Goal: Contribute content

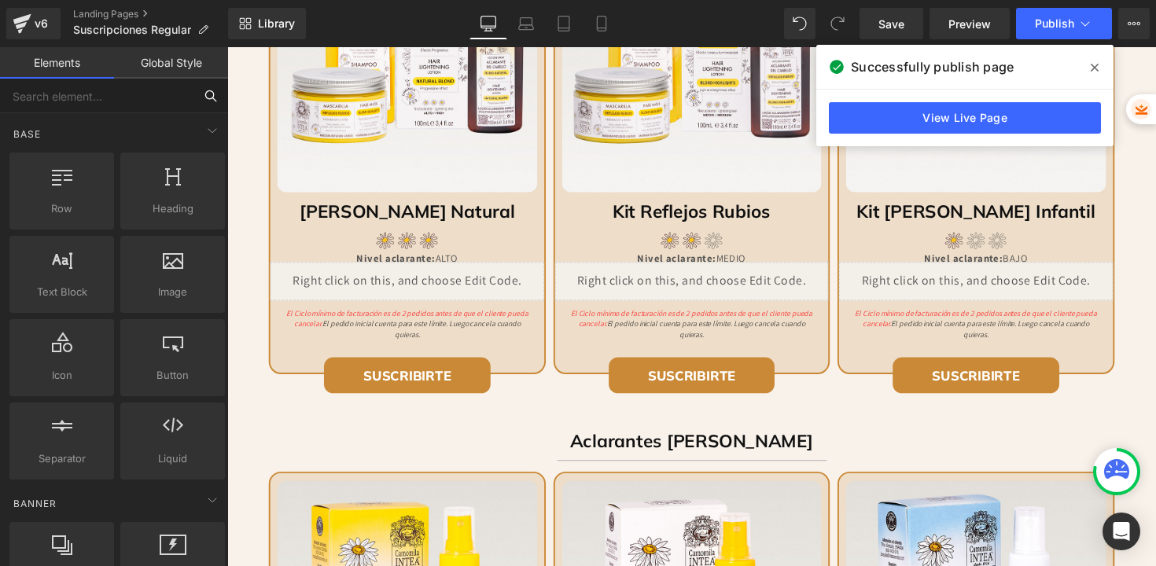
click at [152, 95] on input "text" at bounding box center [96, 96] width 193 height 35
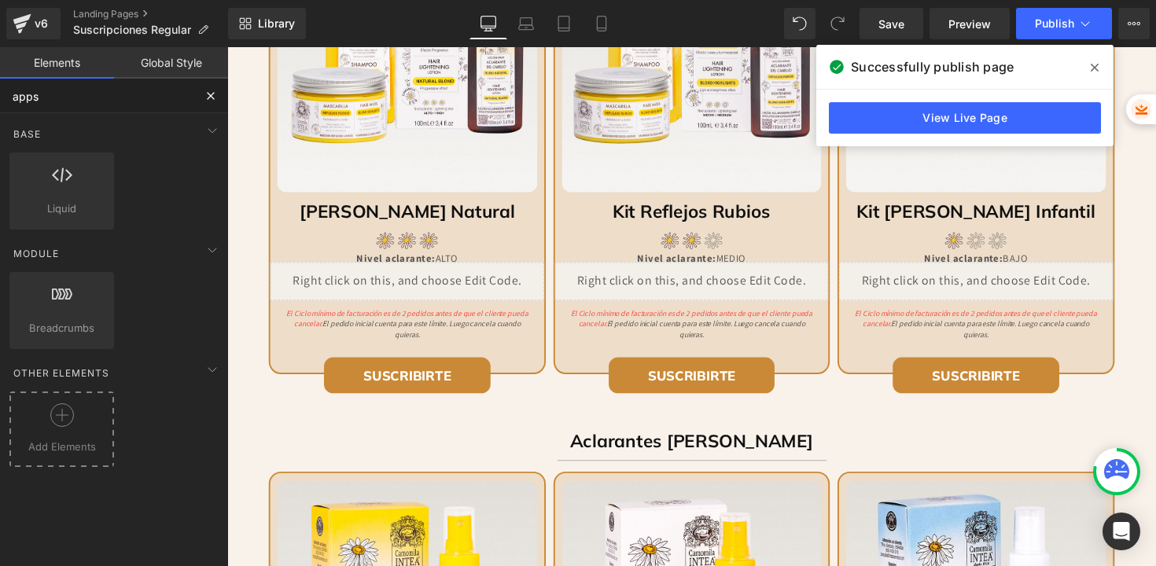
click at [68, 427] on div at bounding box center [61, 420] width 97 height 35
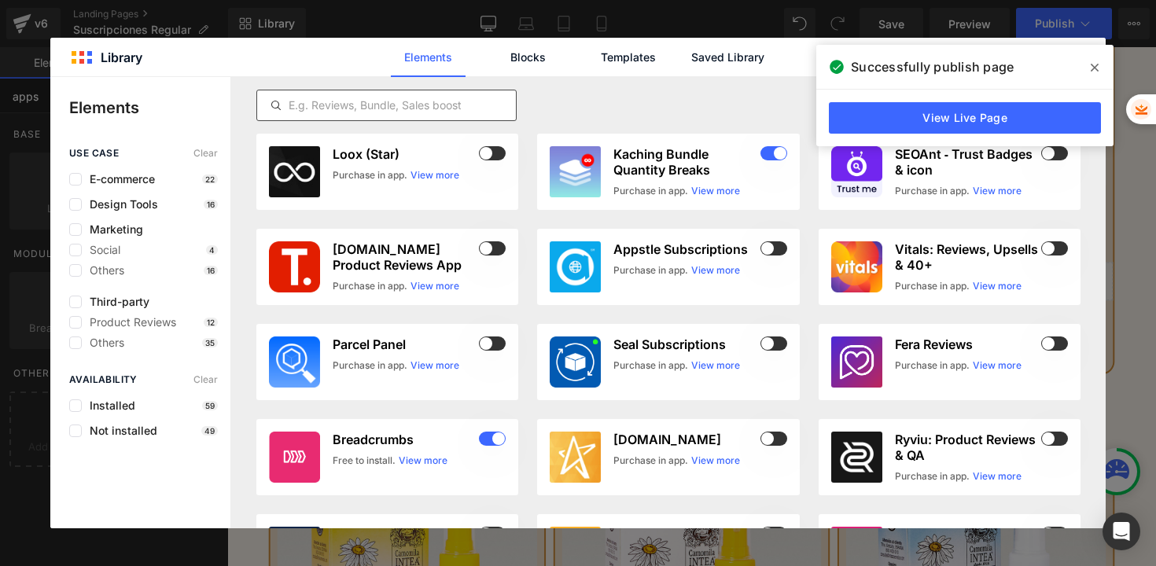
type input "apps"
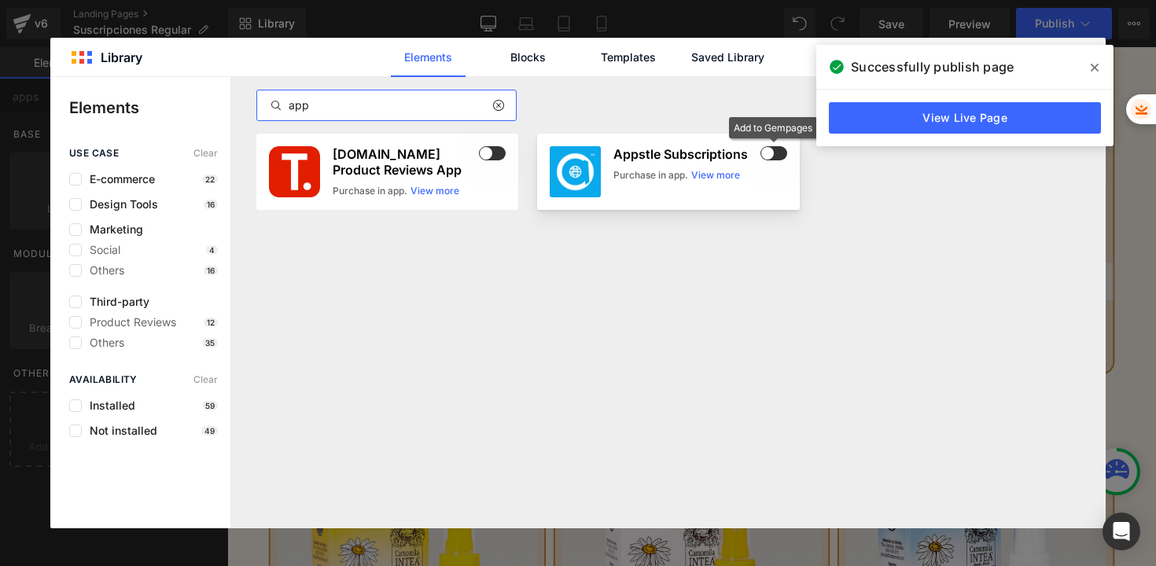
type input "app"
click at [0, 0] on span at bounding box center [0, 0] width 0 height 0
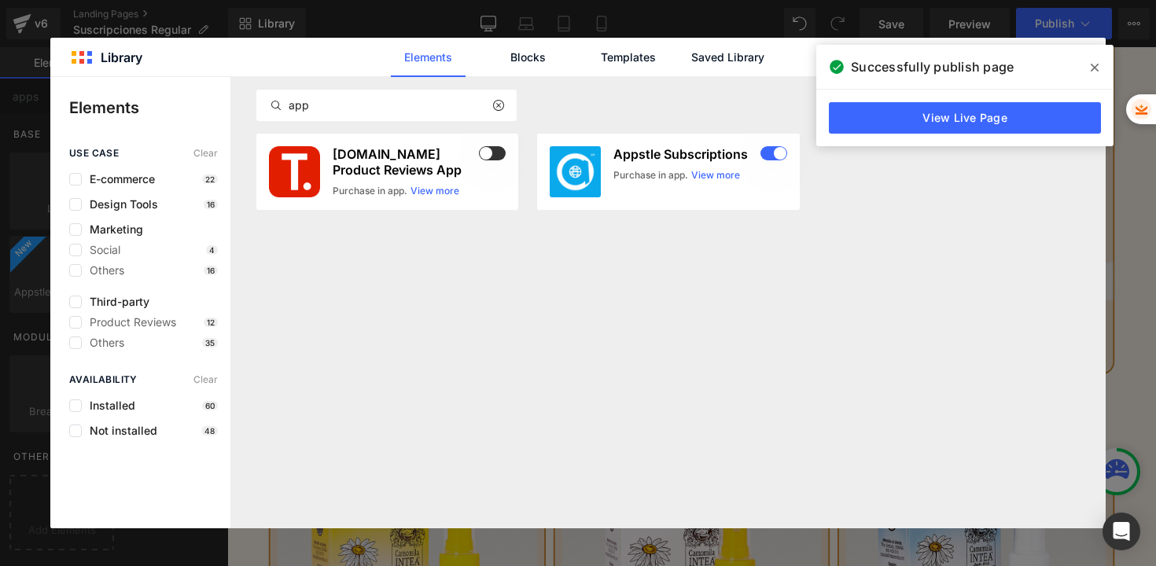
click at [0, 0] on icon at bounding box center [0, 0] width 0 height 0
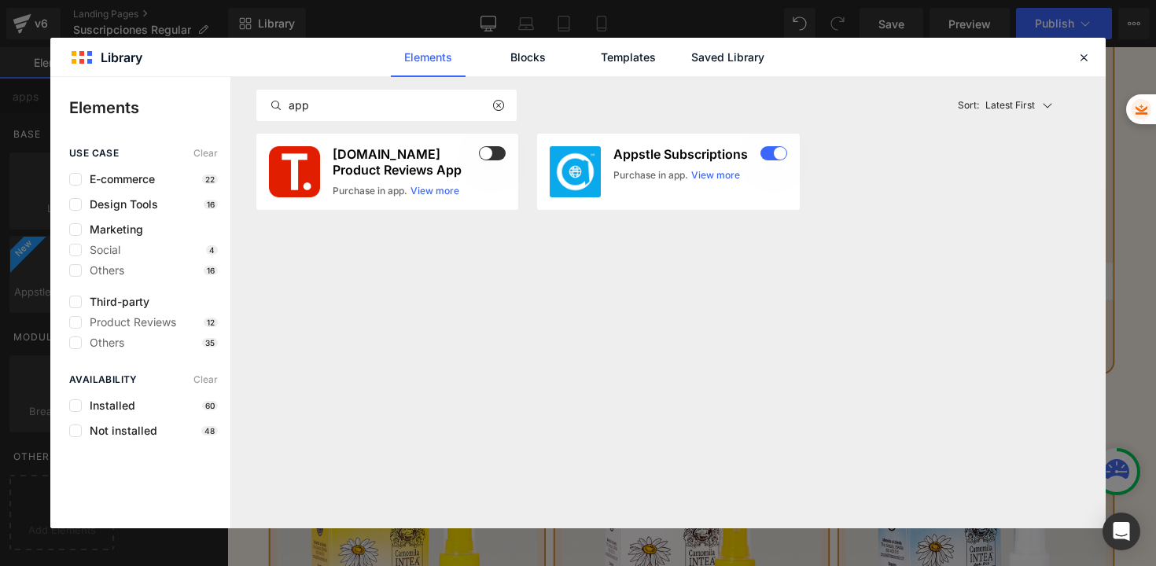
click at [0, 0] on icon at bounding box center [0, 0] width 0 height 0
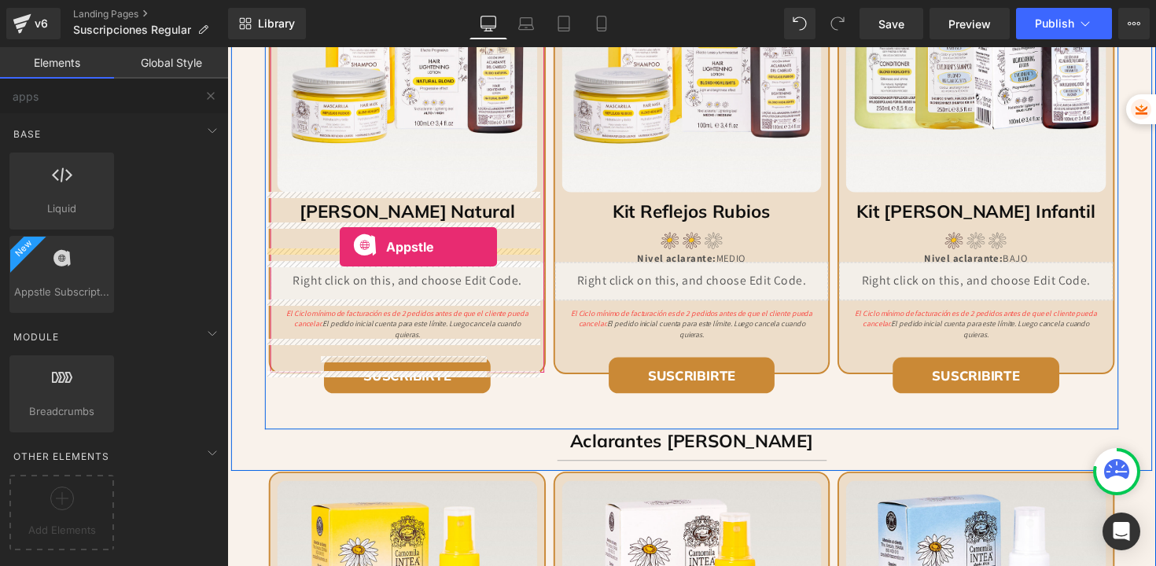
drag, startPoint x: 295, startPoint y: 342, endPoint x: 343, endPoint y: 252, distance: 102.3
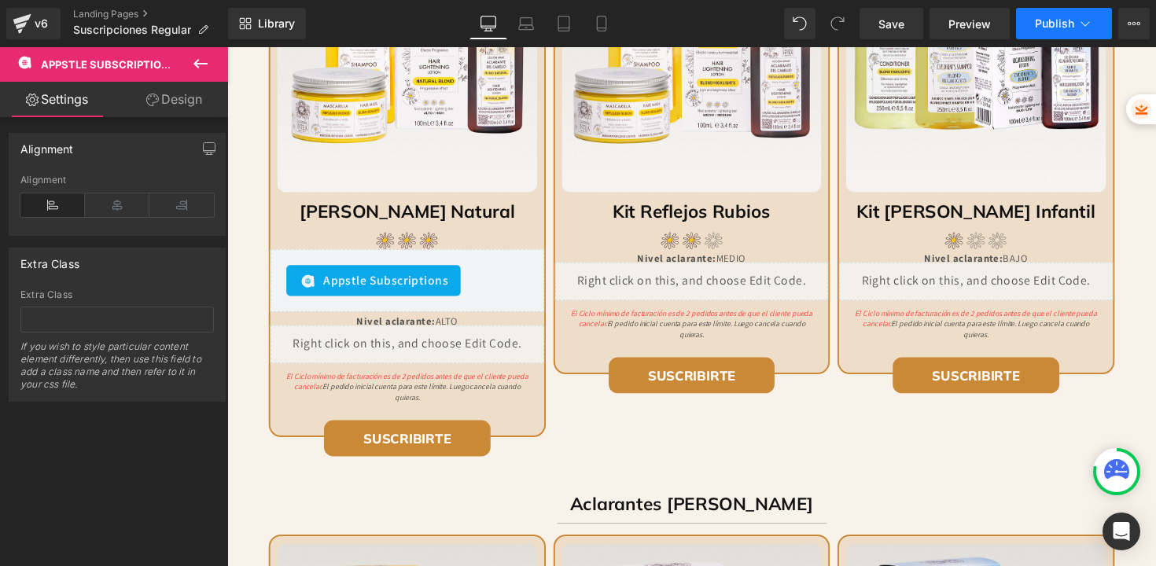
click at [1053, 13] on button "Publish" at bounding box center [1064, 23] width 96 height 31
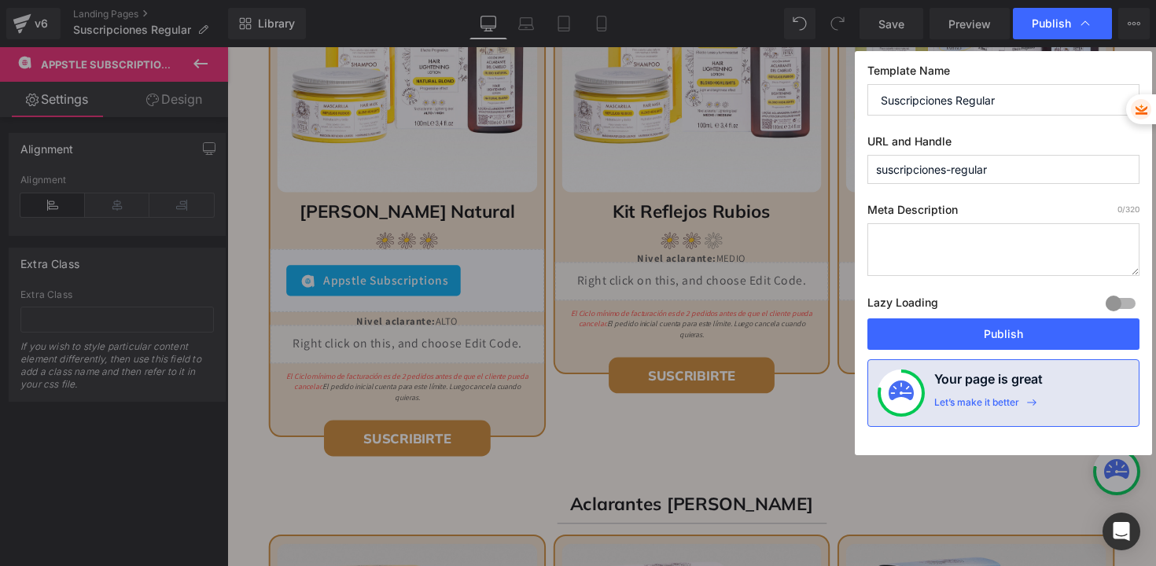
drag, startPoint x: 952, startPoint y: 333, endPoint x: 440, endPoint y: 269, distance: 515.7
click at [432, 270] on div "Publish Template Name Suscripciones Regular URL and Handle suscripciones-regula…" at bounding box center [578, 283] width 1156 height 566
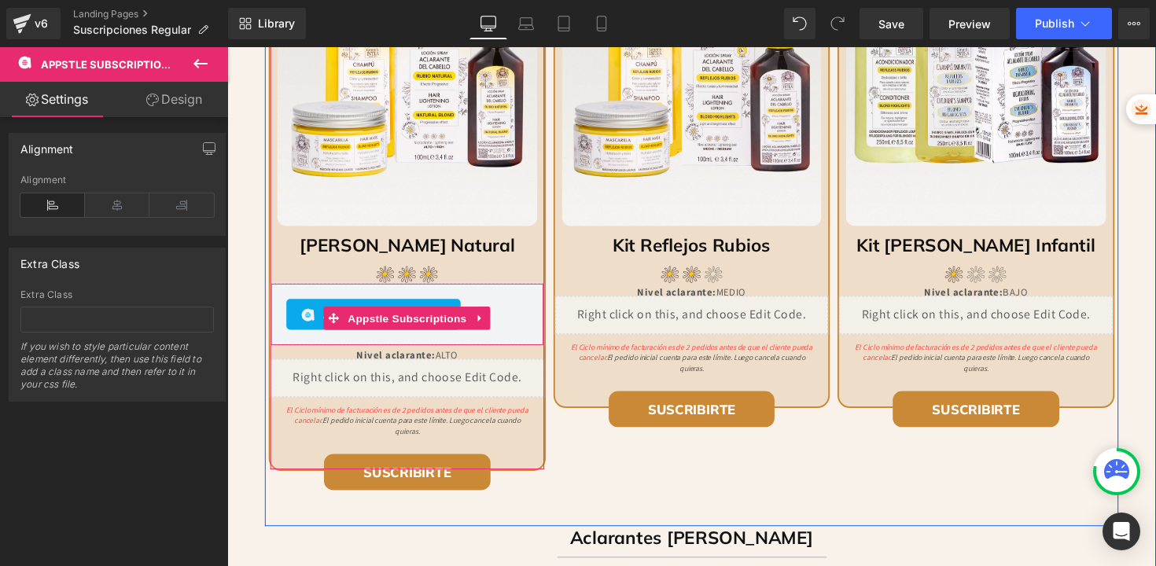
scroll to position [1026, 0]
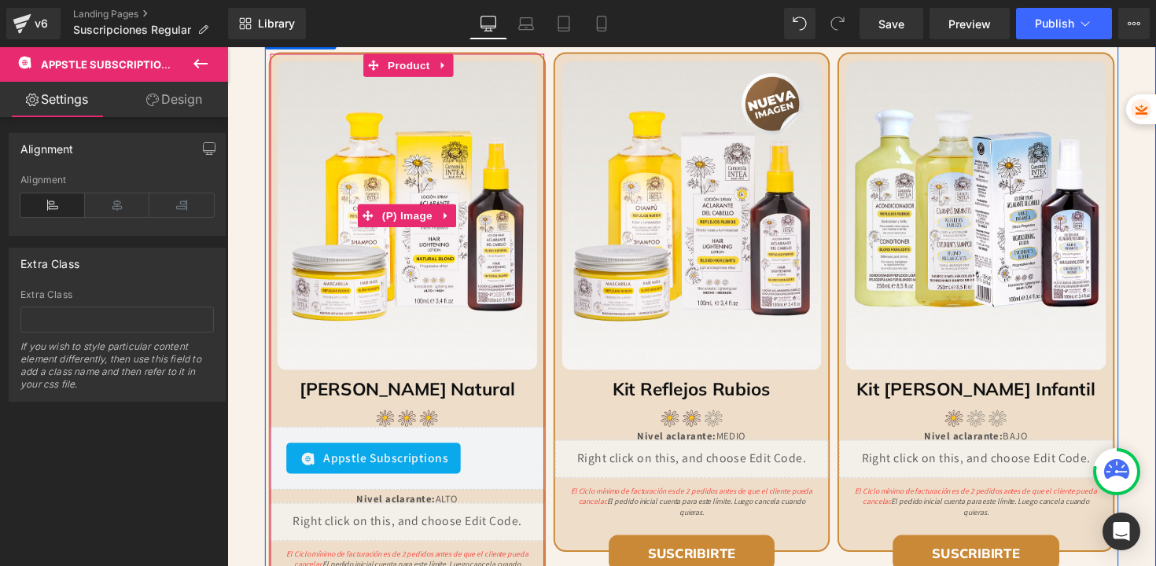
click at [388, 78] on img at bounding box center [411, 220] width 266 height 317
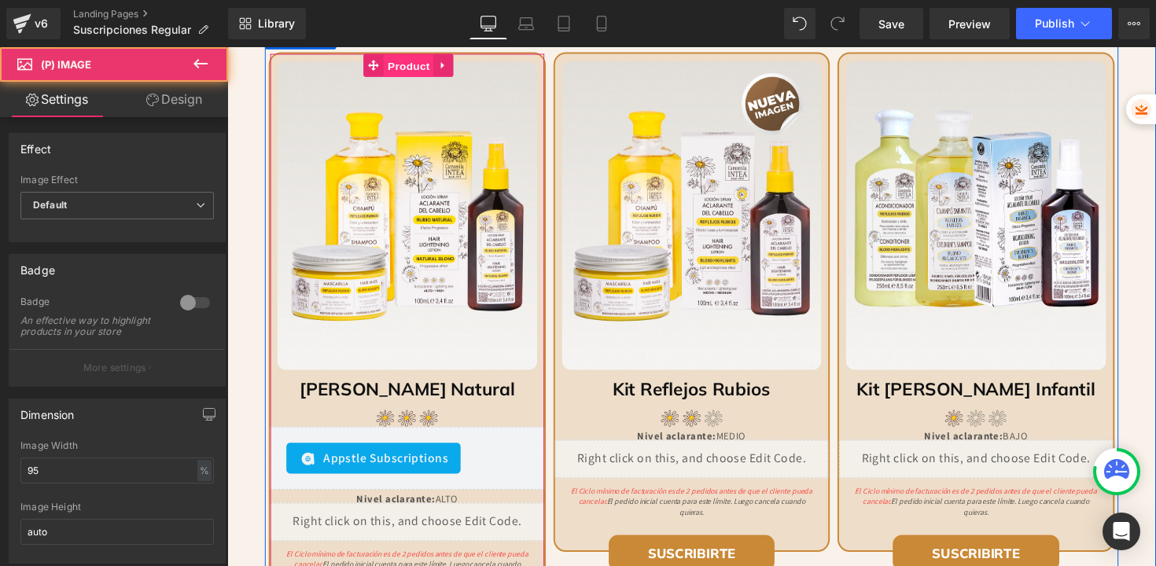
click at [389, 72] on span "Product" at bounding box center [413, 67] width 51 height 24
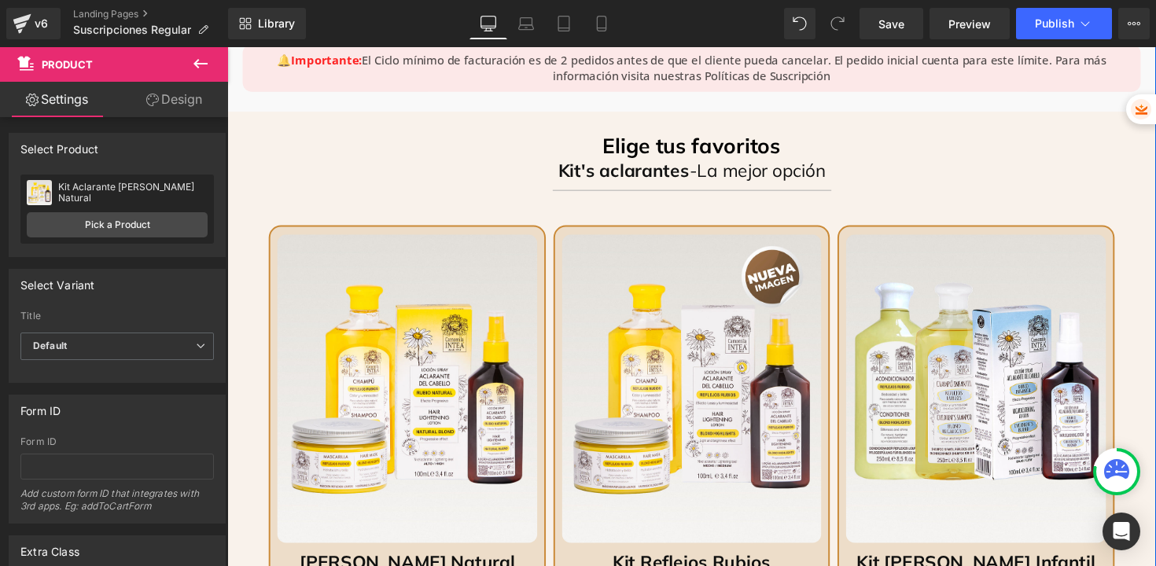
scroll to position [810, 0]
